Goal: Information Seeking & Learning: Learn about a topic

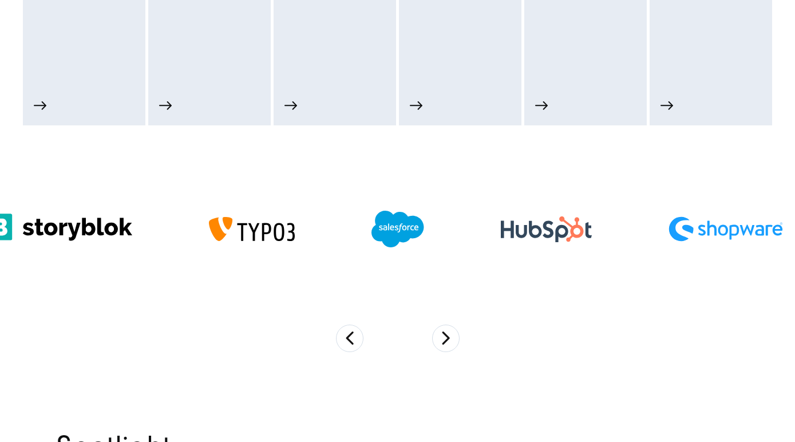
scroll to position [726, 0]
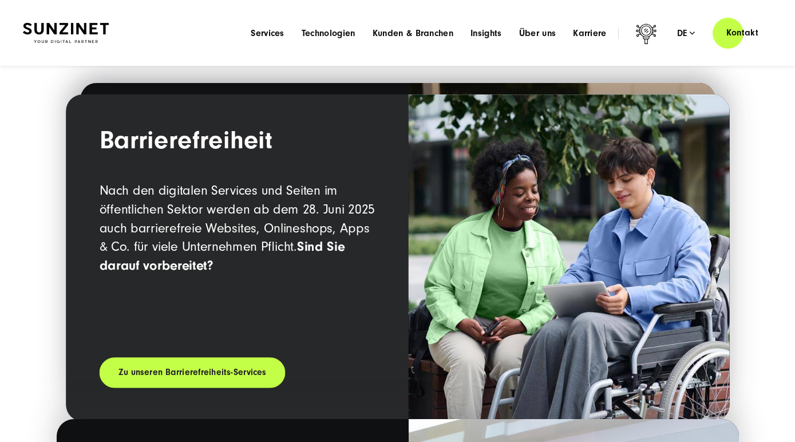
scroll to position [1493, 0]
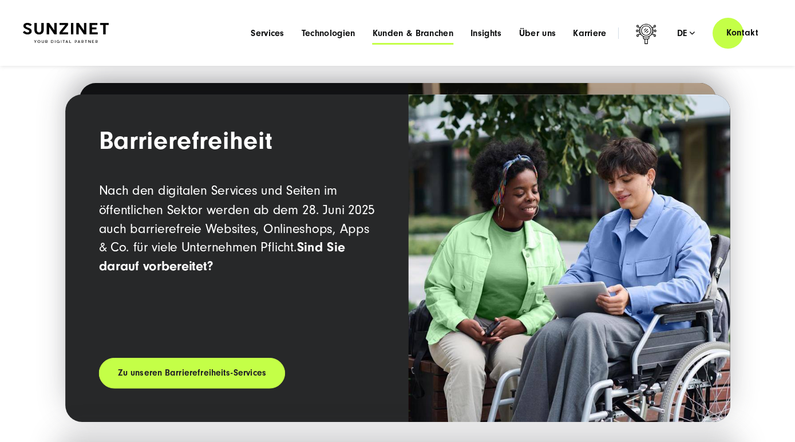
click at [407, 33] on span "Kunden & Branchen" at bounding box center [413, 32] width 81 height 11
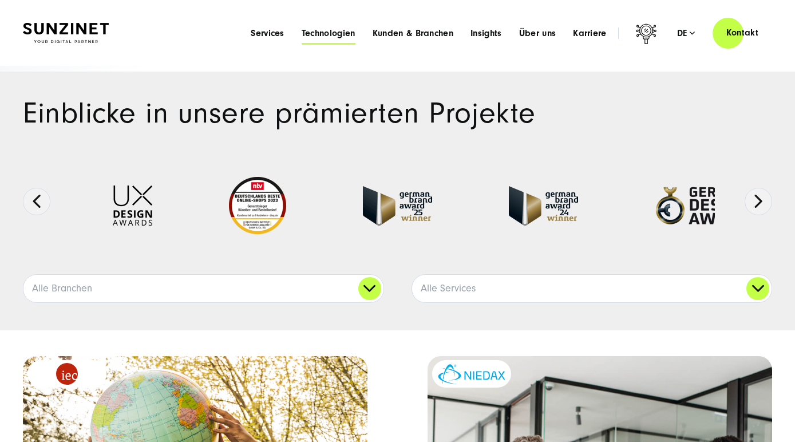
click at [328, 34] on span "Technologien" at bounding box center [329, 32] width 54 height 11
click at [267, 34] on span "Services" at bounding box center [268, 32] width 34 height 11
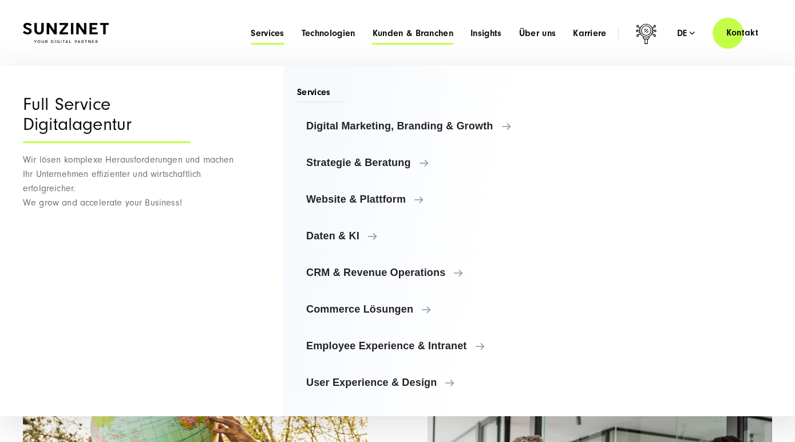
click at [422, 34] on span "Kunden & Branchen" at bounding box center [413, 32] width 81 height 11
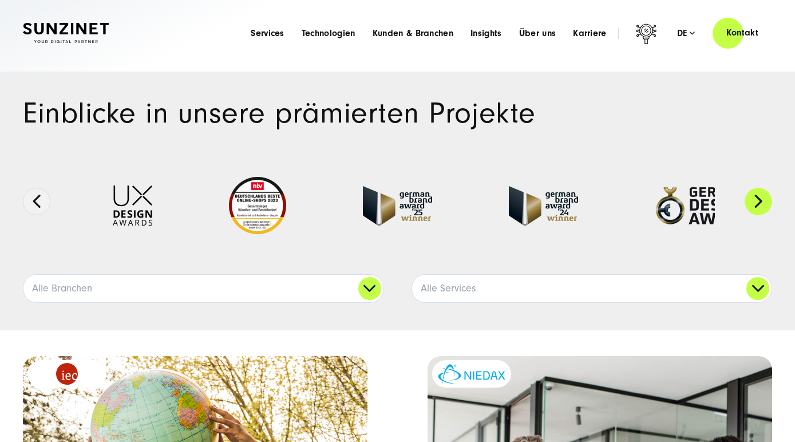
click at [761, 199] on button "Next" at bounding box center [758, 201] width 27 height 27
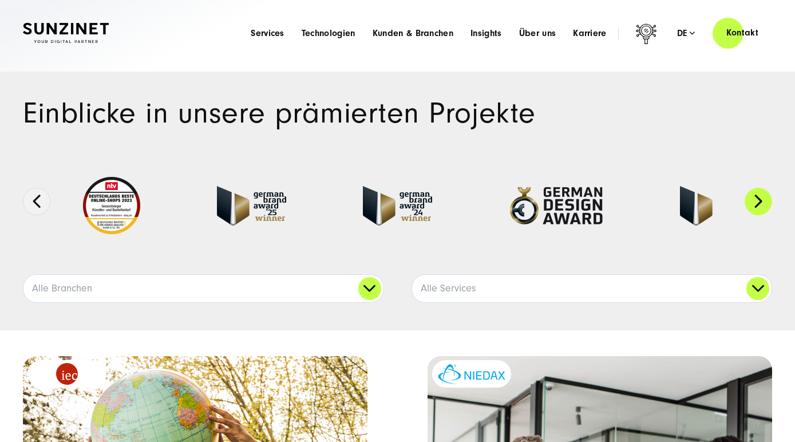
click at [761, 199] on button "Next" at bounding box center [758, 201] width 27 height 27
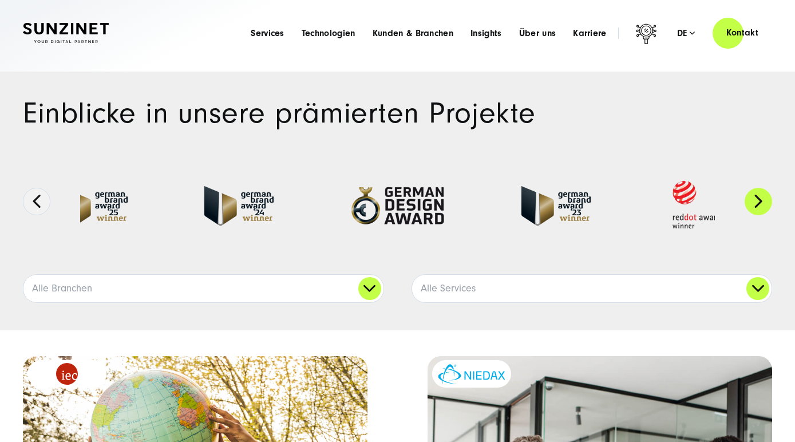
click at [761, 199] on button "Next" at bounding box center [758, 201] width 27 height 27
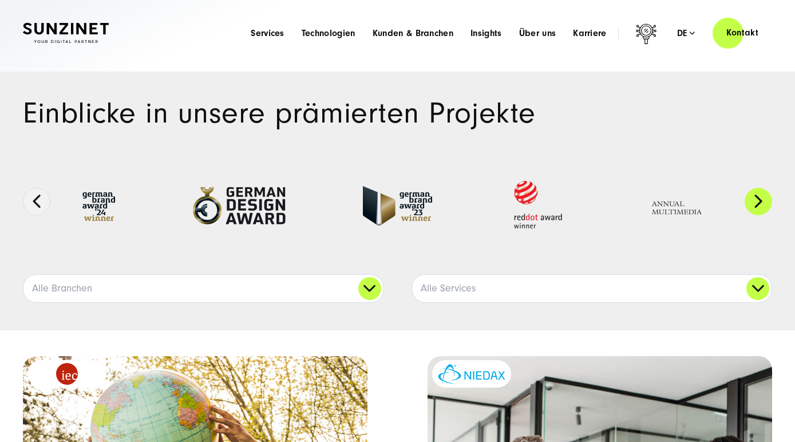
click at [761, 199] on button "Next" at bounding box center [758, 201] width 27 height 27
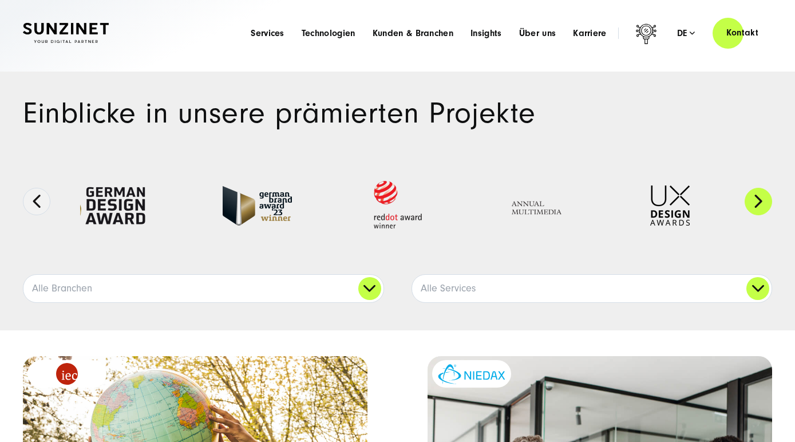
click at [761, 199] on button "Next" at bounding box center [758, 201] width 27 height 27
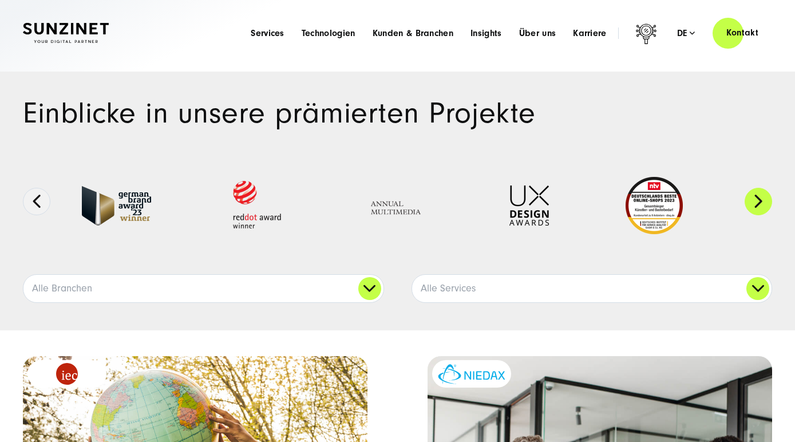
click at [761, 199] on button "Next" at bounding box center [758, 201] width 27 height 27
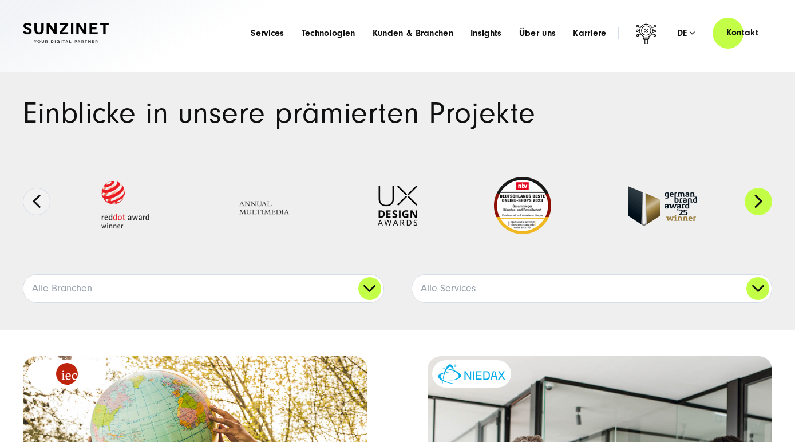
click at [761, 199] on button "Next" at bounding box center [758, 201] width 27 height 27
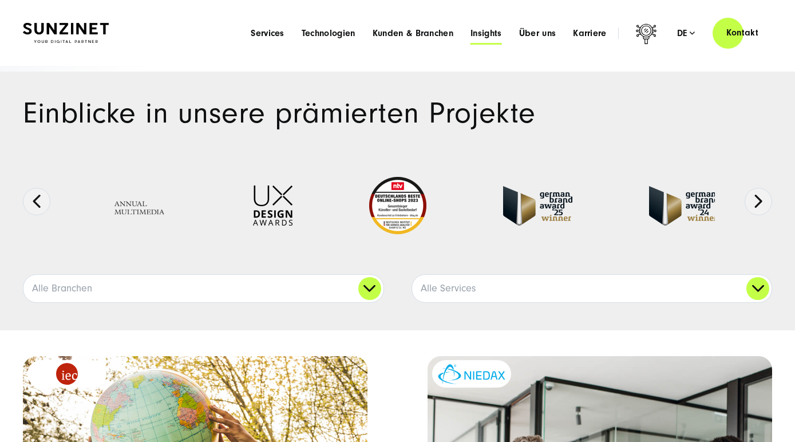
click at [491, 33] on span "Insights" at bounding box center [485, 32] width 31 height 11
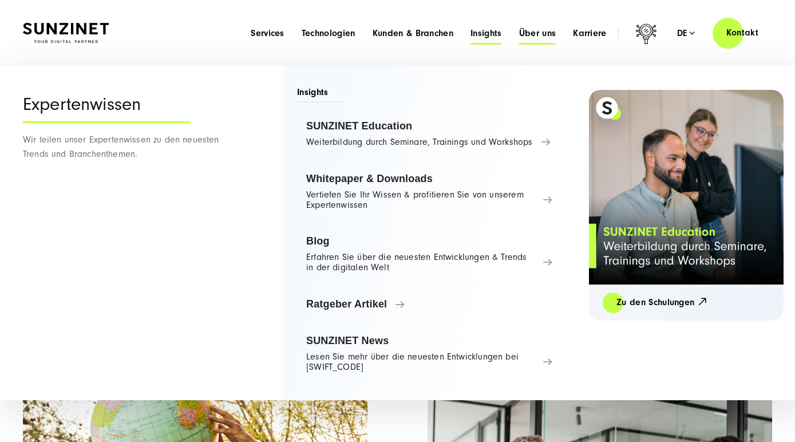
click at [537, 33] on span "Über uns" at bounding box center [537, 32] width 37 height 11
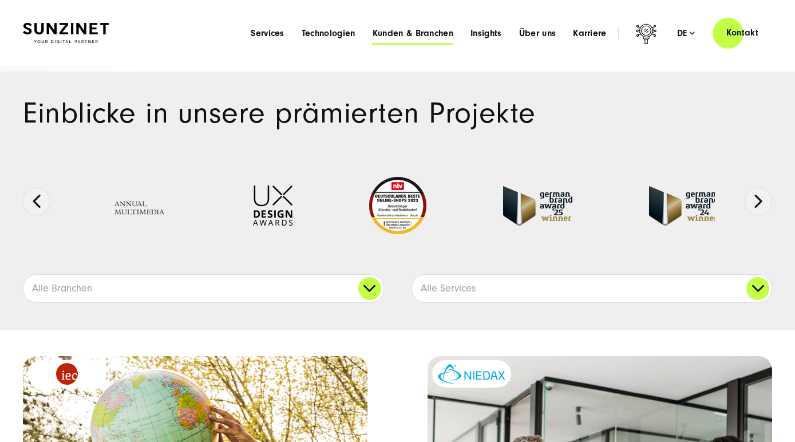
click at [385, 32] on span "Kunden & Branchen" at bounding box center [413, 32] width 81 height 11
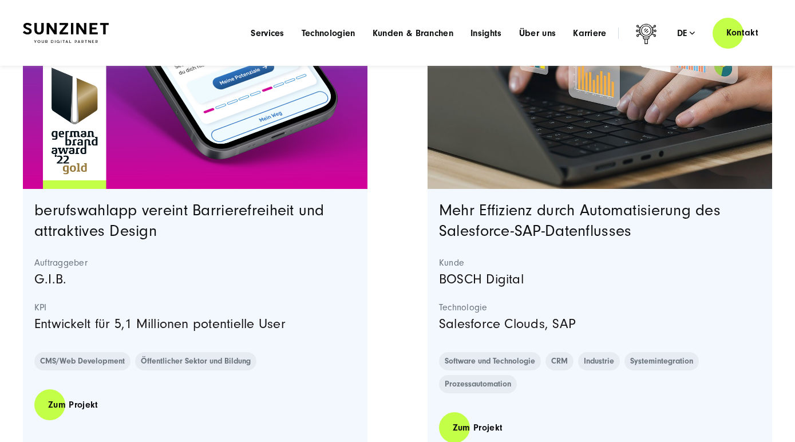
scroll to position [3535, 0]
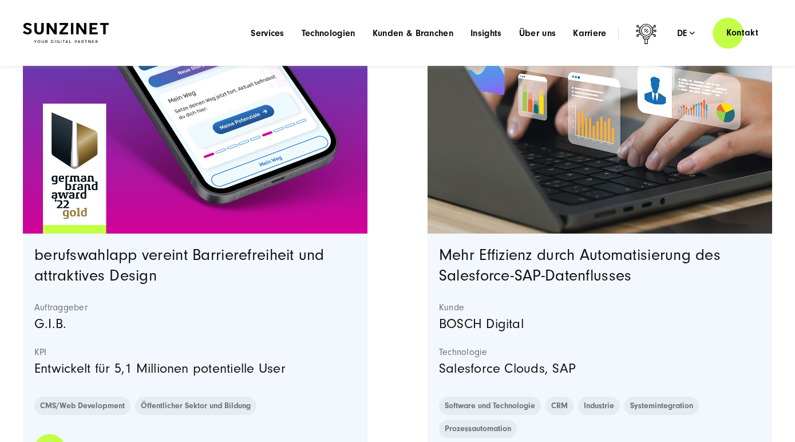
click at [542, 189] on img "Featured image: Bosch Digital - Salesforce SAP Integration und Automatisierung …" at bounding box center [599, 61] width 351 height 351
